Goal: Find specific page/section: Find specific page/section

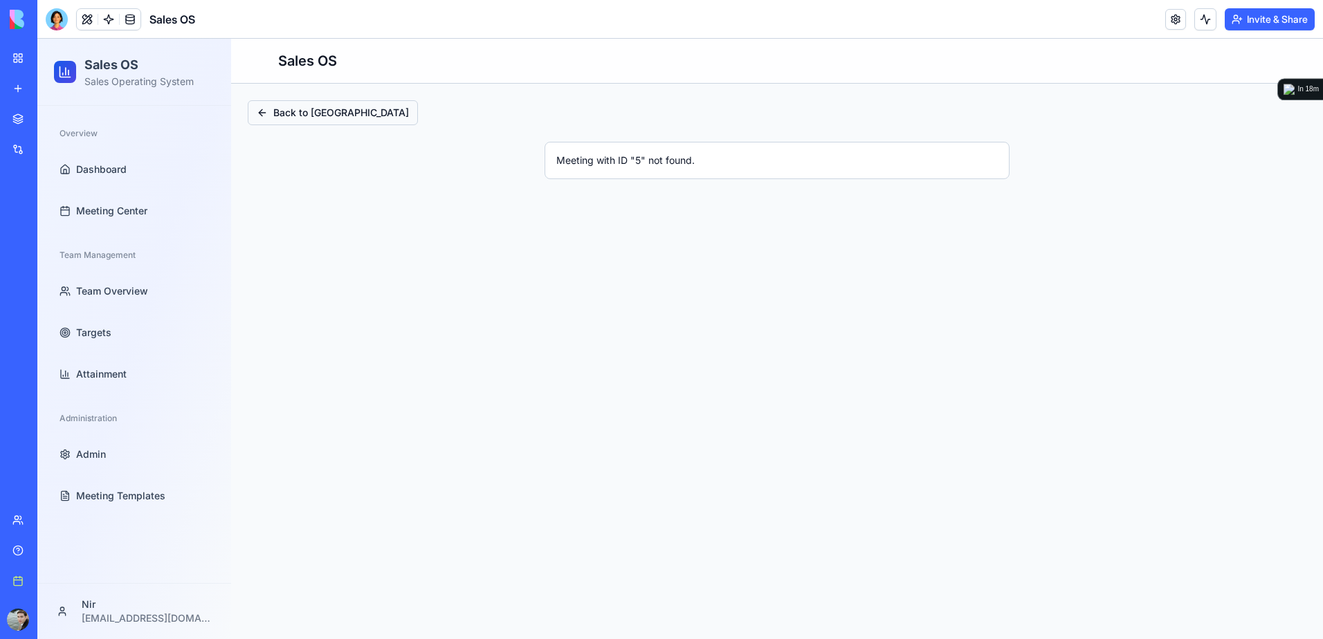
click at [274, 110] on button "Back to Meeting Center" at bounding box center [333, 112] width 170 height 25
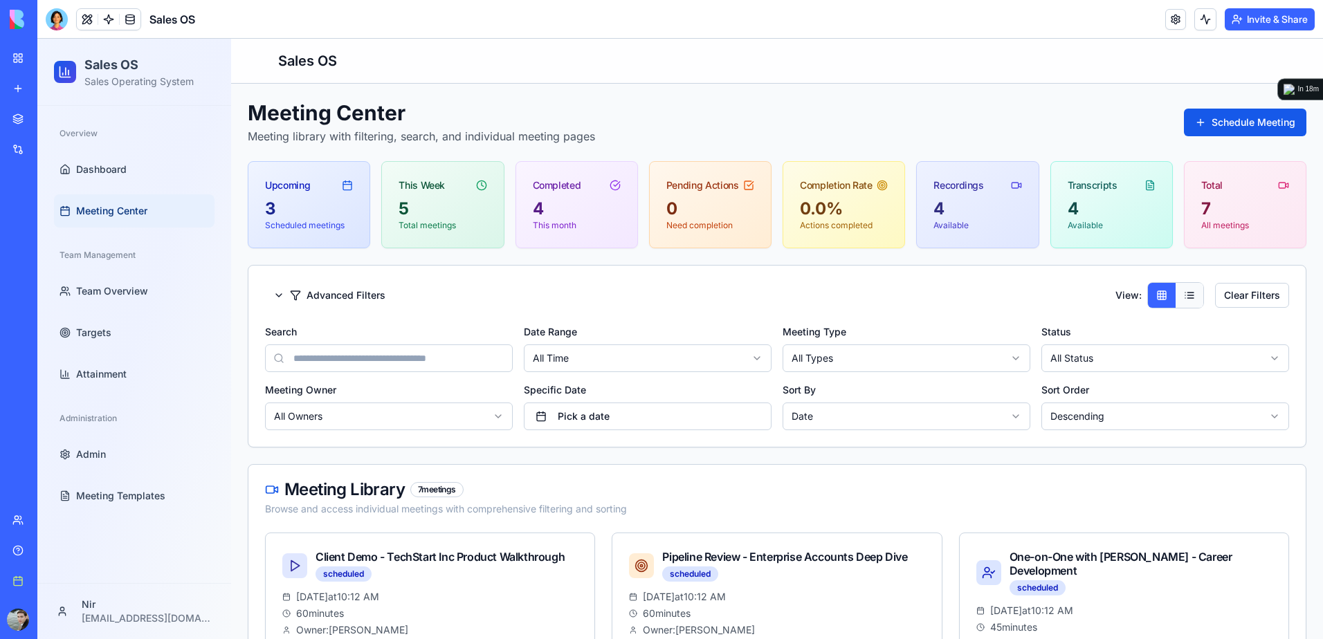
click at [1176, 295] on button at bounding box center [1190, 295] width 28 height 25
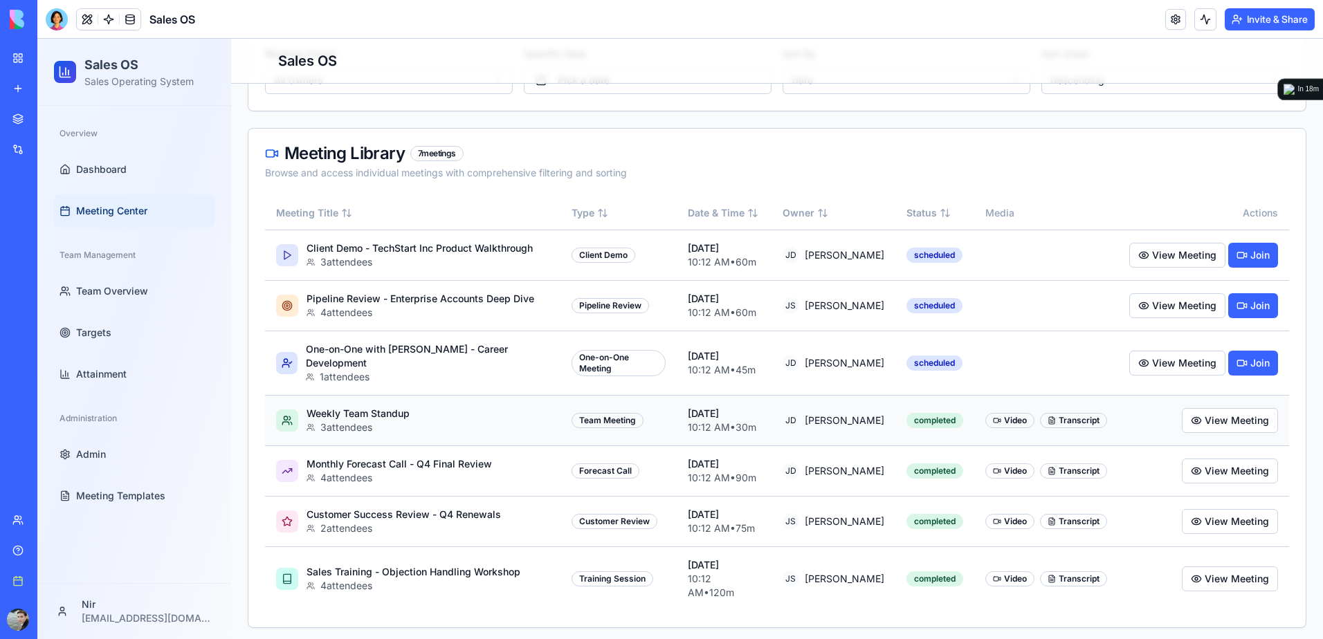
scroll to position [342, 0]
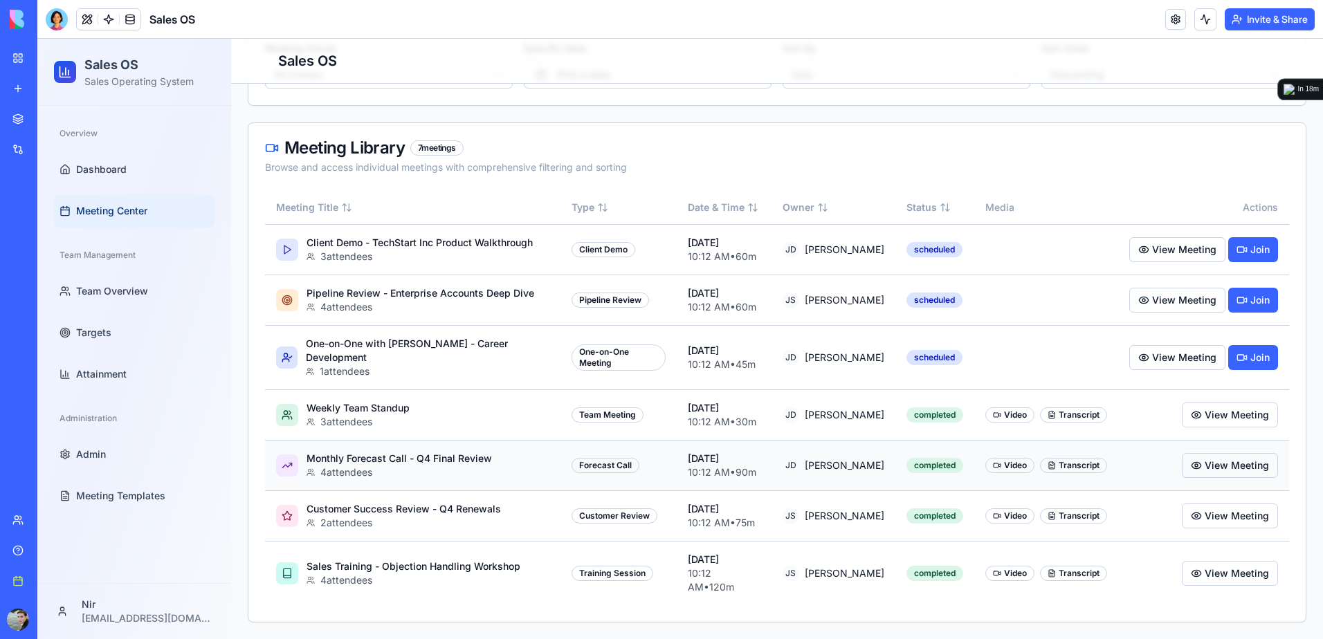
click at [1224, 471] on button "View Meeting" at bounding box center [1230, 465] width 96 height 25
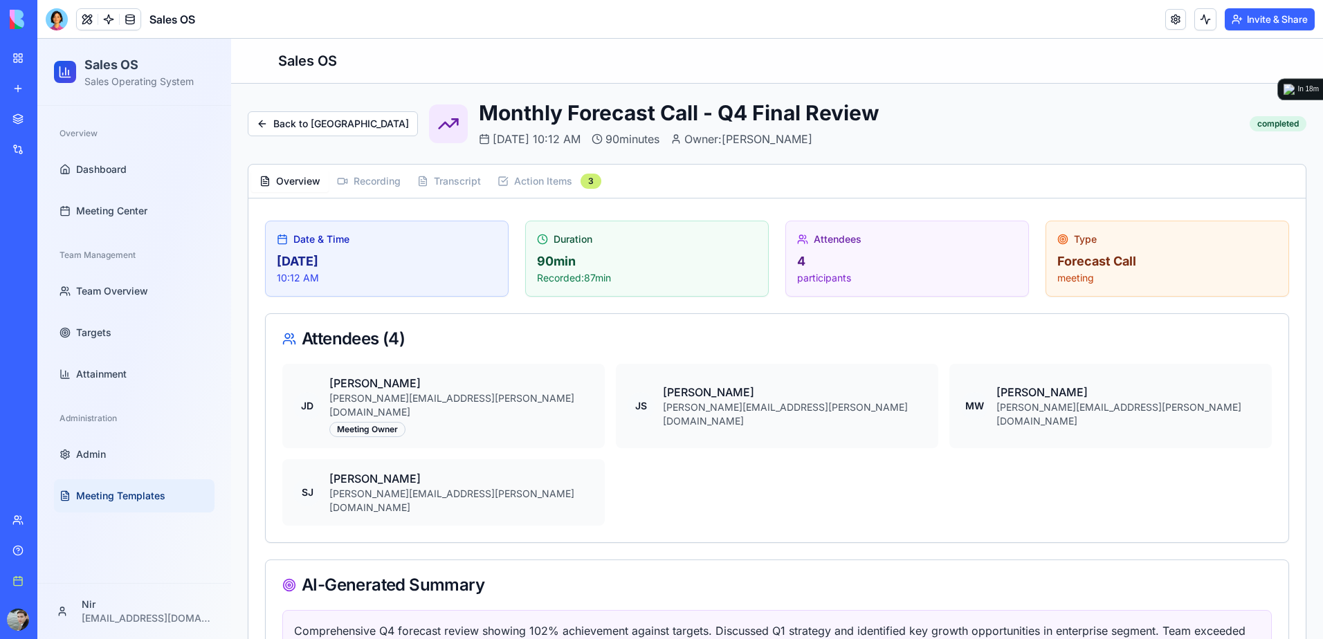
click at [132, 490] on span "Meeting Templates" at bounding box center [120, 496] width 89 height 14
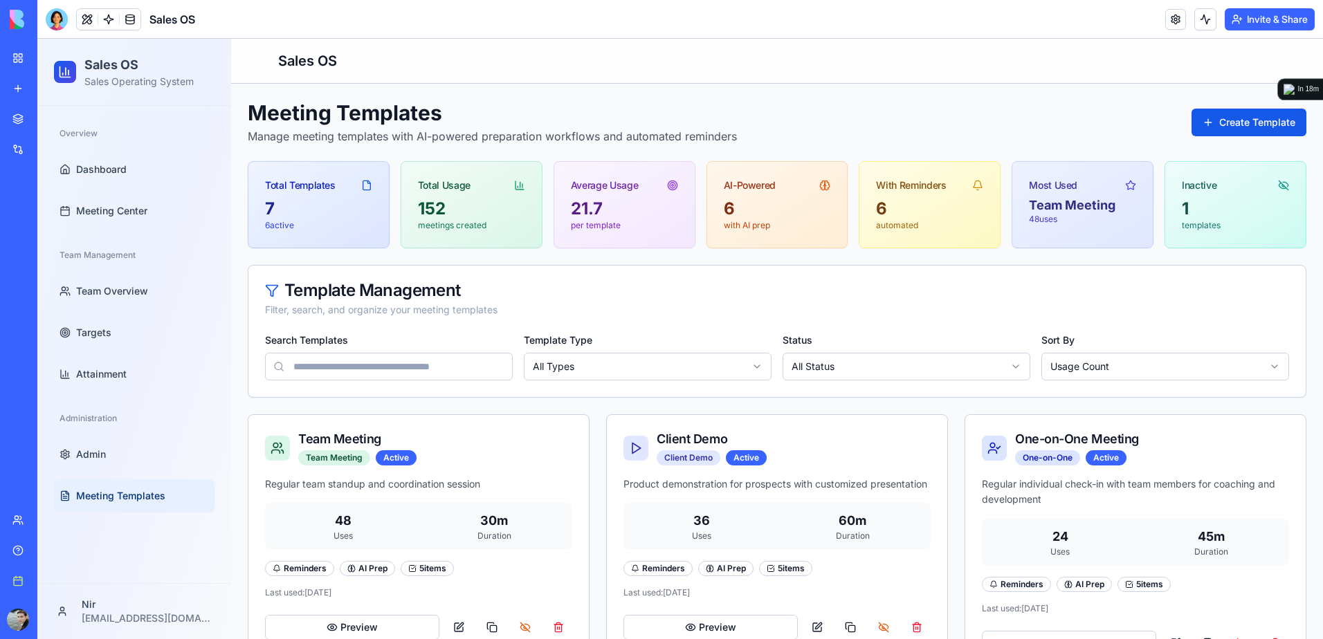
click at [136, 492] on span "Meeting Templates" at bounding box center [120, 496] width 89 height 14
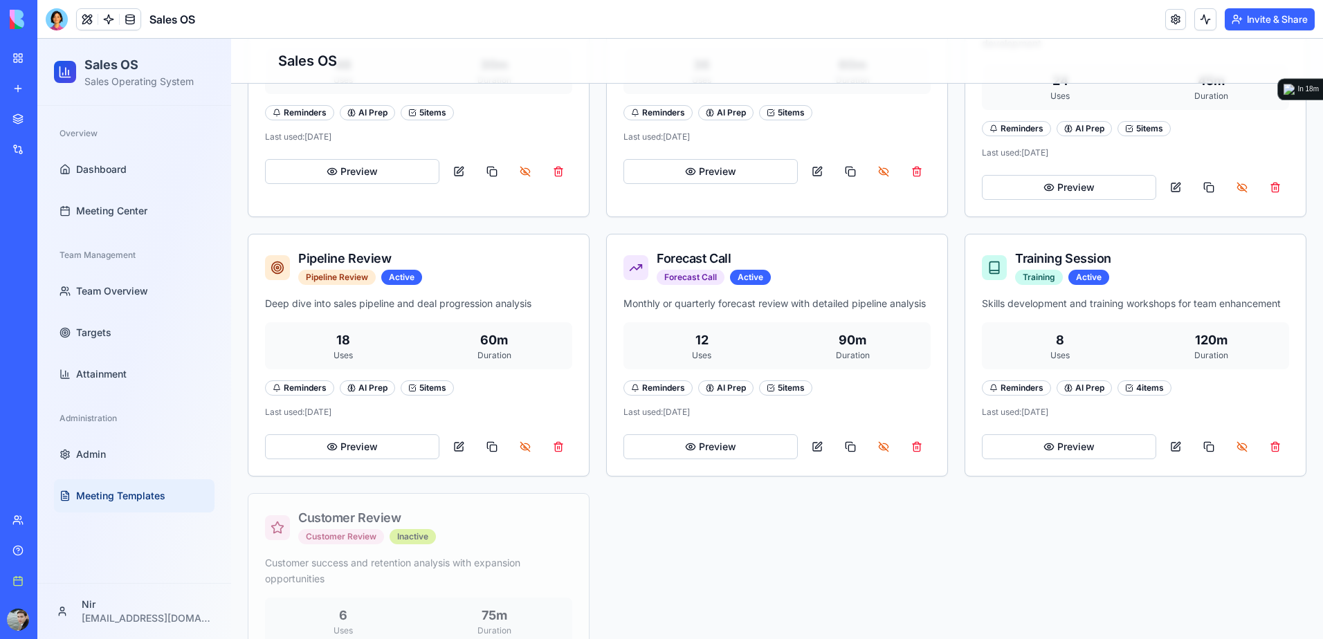
scroll to position [484, 0]
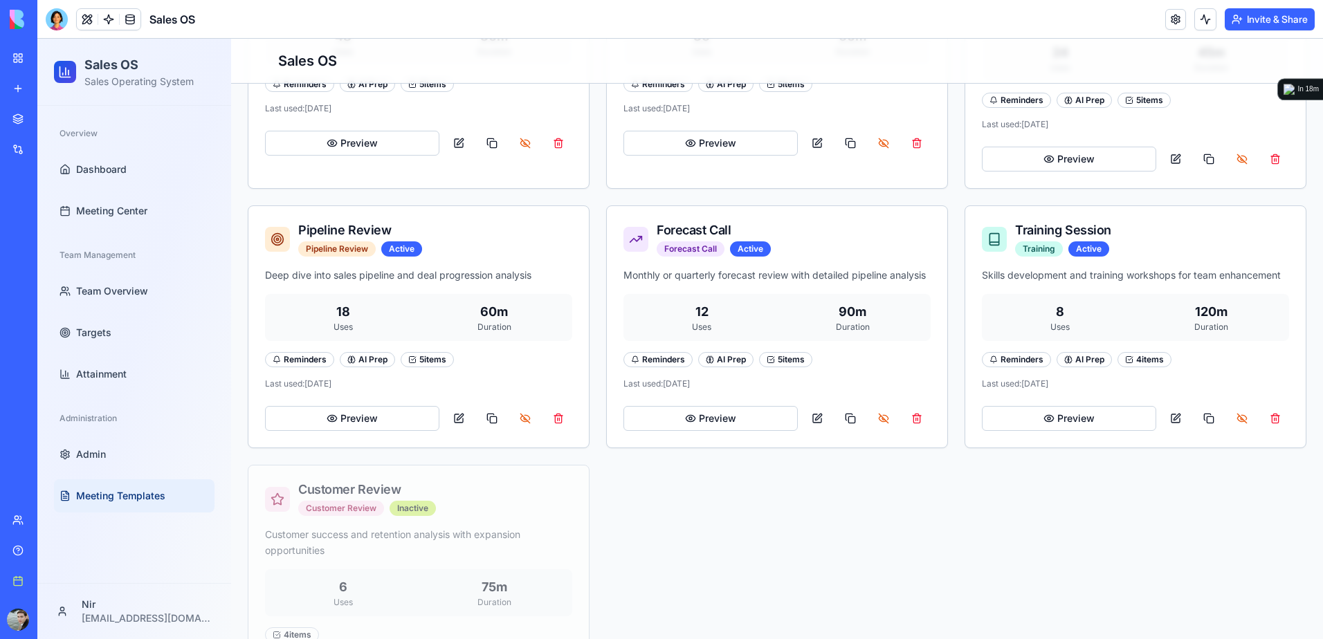
click at [105, 495] on span "Meeting Templates" at bounding box center [120, 496] width 89 height 14
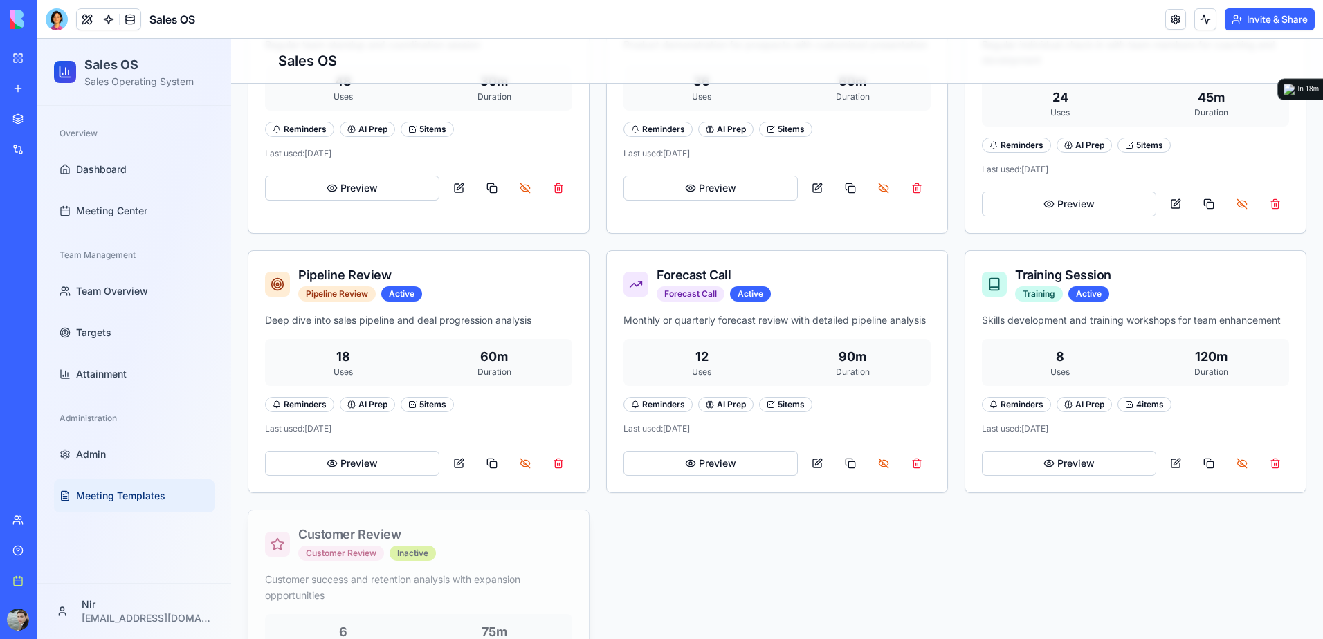
scroll to position [415, 0]
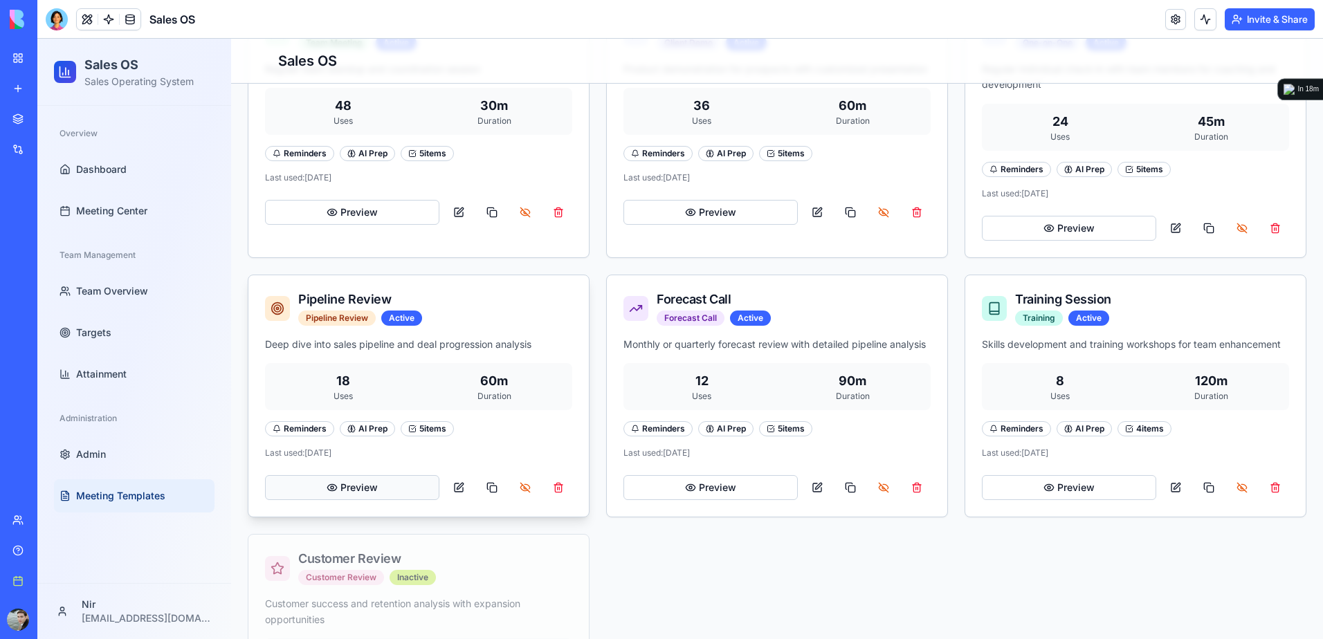
click at [318, 482] on button "Preview" at bounding box center [352, 487] width 174 height 25
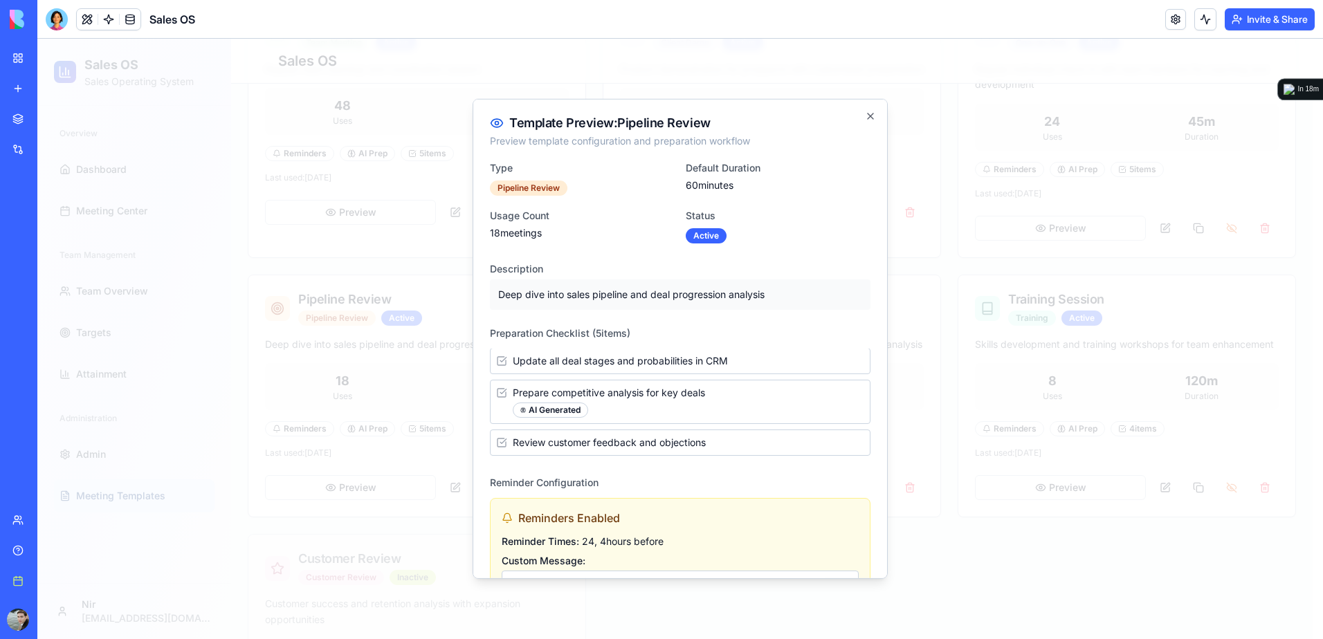
scroll to position [0, 0]
click at [865, 116] on icon "button" at bounding box center [870, 116] width 11 height 11
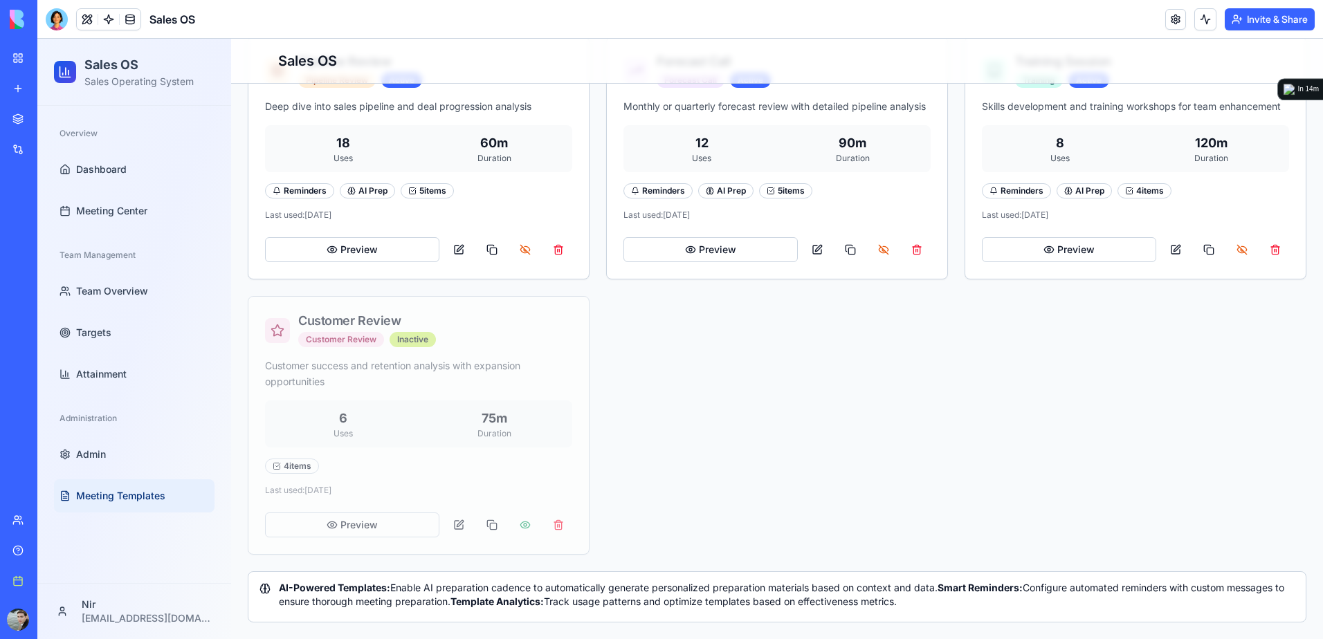
scroll to position [669, 0]
